Goal: Task Accomplishment & Management: Manage account settings

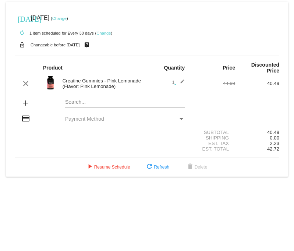
click at [177, 116] on div "Payment Method" at bounding box center [121, 119] width 113 height 6
click at [97, 116] on span "Payment Method" at bounding box center [84, 119] width 39 height 6
click at [182, 118] on div "Payment Method" at bounding box center [182, 119] width 4 height 2
click at [95, 165] on span "play_arrow Resume Schedule" at bounding box center [107, 167] width 45 height 5
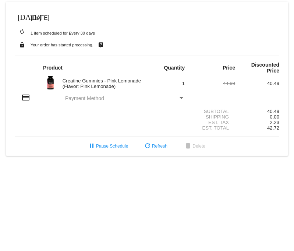
click at [106, 147] on button "pause Pause Schedule" at bounding box center [107, 146] width 53 height 13
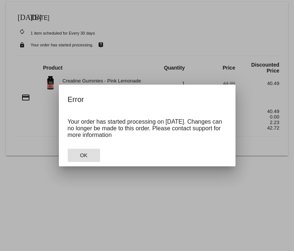
click at [83, 155] on span "OK" at bounding box center [83, 156] width 7 height 6
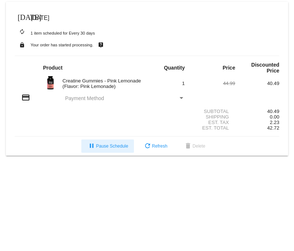
click at [95, 147] on mat-icon "pause" at bounding box center [91, 146] width 9 height 9
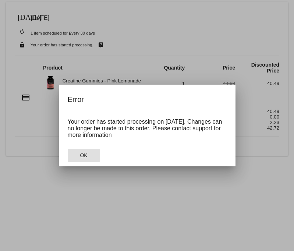
click at [86, 155] on span "OK" at bounding box center [83, 156] width 7 height 6
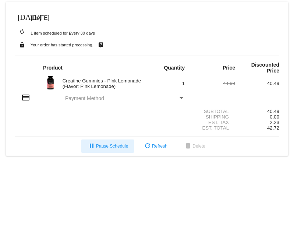
click at [123, 83] on div "Creatine Gummies - Pink Lemonade (Flavor: Pink Lemonade)" at bounding box center [103, 83] width 88 height 11
click at [100, 80] on div "Creatine Gummies - Pink Lemonade (Flavor: Pink Lemonade)" at bounding box center [103, 83] width 88 height 11
click at [87, 95] on span "Payment Method" at bounding box center [84, 98] width 39 height 6
click at [182, 97] on div "Payment Method" at bounding box center [182, 98] width 4 height 2
click at [22, 93] on mat-icon "credit_card" at bounding box center [25, 97] width 9 height 9
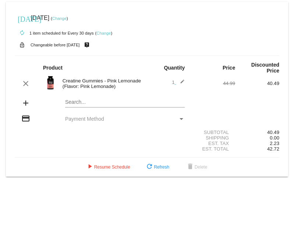
click at [181, 118] on div "Payment Method" at bounding box center [182, 119] width 4 height 2
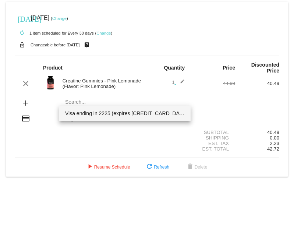
click at [251, 37] on div at bounding box center [147, 125] width 294 height 251
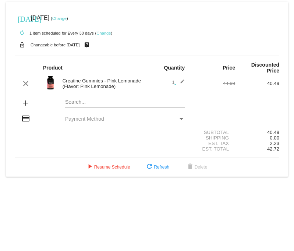
click at [105, 165] on span "play_arrow Resume Schedule" at bounding box center [107, 167] width 45 height 5
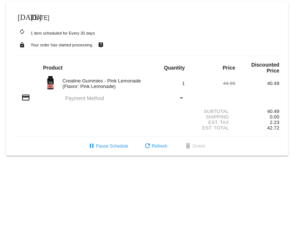
click at [98, 144] on span "pause Pause Schedule" at bounding box center [107, 146] width 41 height 5
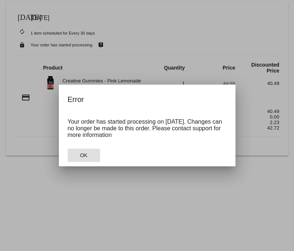
click at [86, 161] on button "OK" at bounding box center [84, 155] width 32 height 13
